Goal: Complete application form: Complete application form

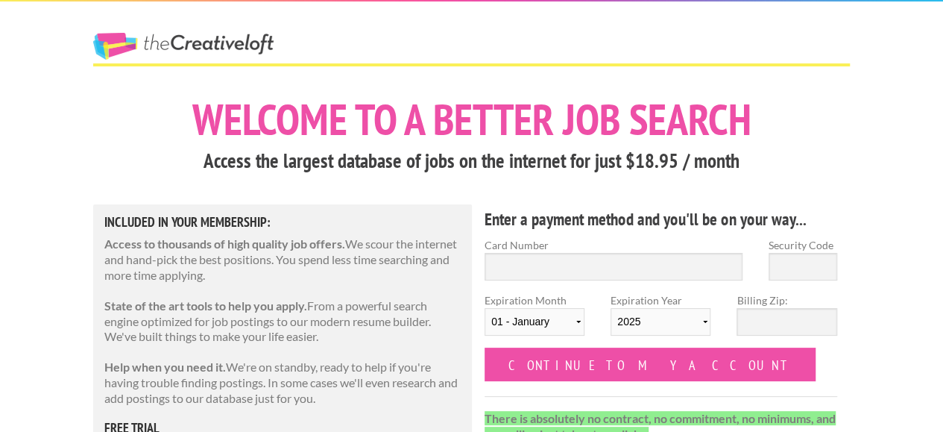
click at [244, 43] on link "The Creative Loft" at bounding box center [183, 46] width 180 height 27
click at [203, 31] on div "The Creative Loft" at bounding box center [210, 32] width 261 height 62
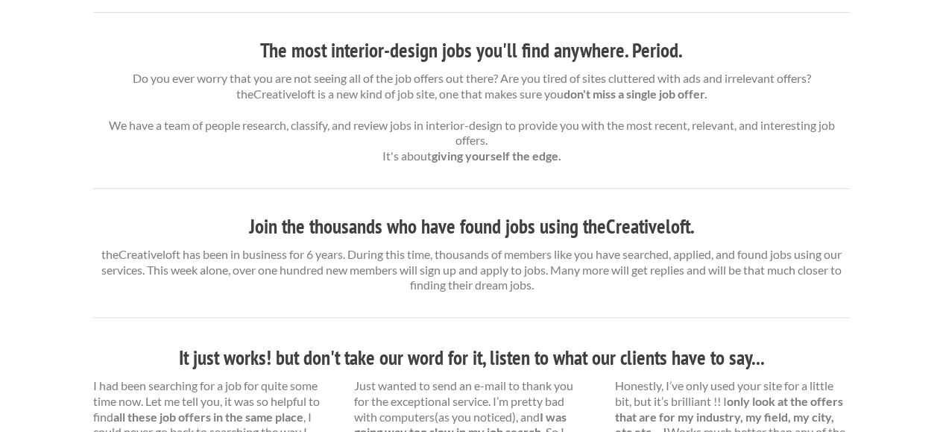
scroll to position [75, 0]
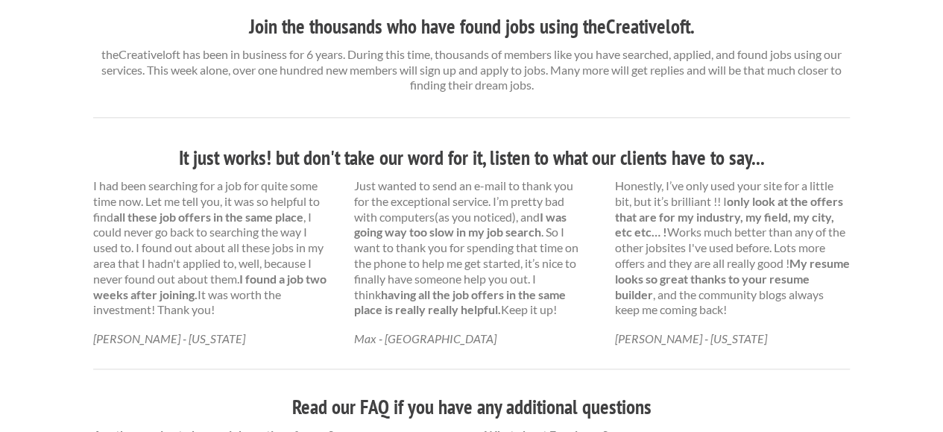
scroll to position [745, 0]
